Goal: Entertainment & Leisure: Consume media (video, audio)

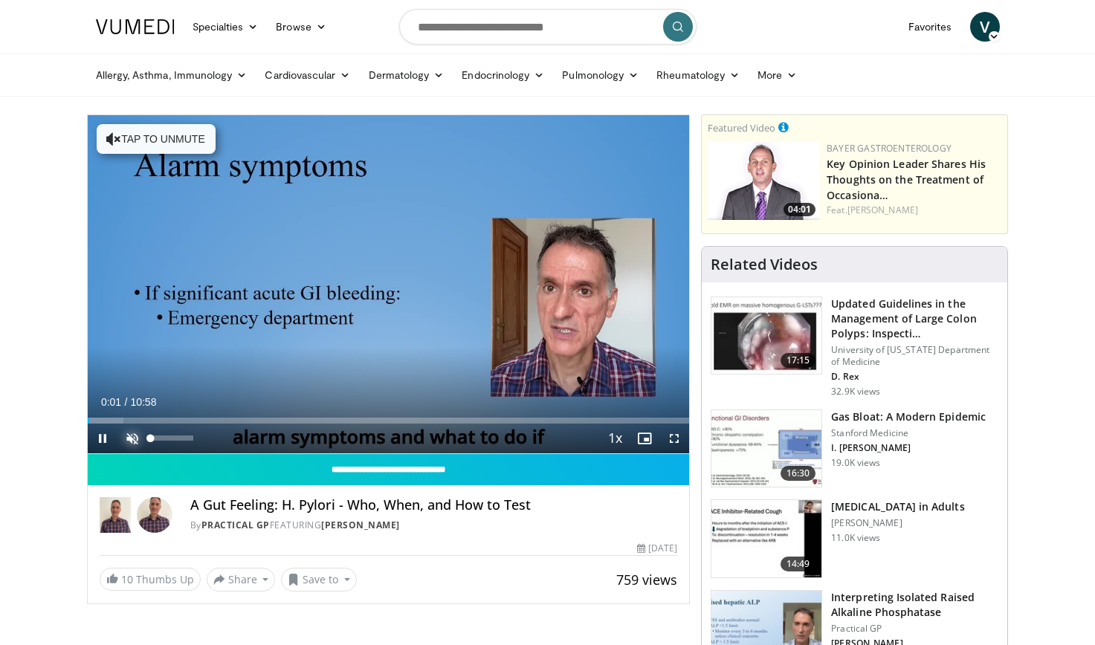
click at [129, 433] on span "Video Player" at bounding box center [132, 439] width 30 height 30
